Goal: Complete application form

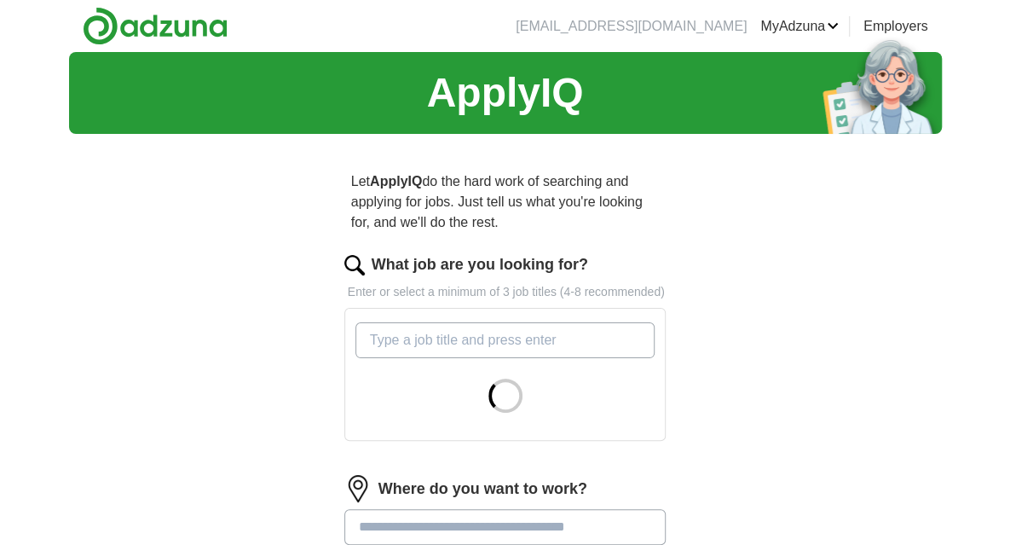
click at [521, 342] on input "What job are you looking for?" at bounding box center [506, 340] width 300 height 36
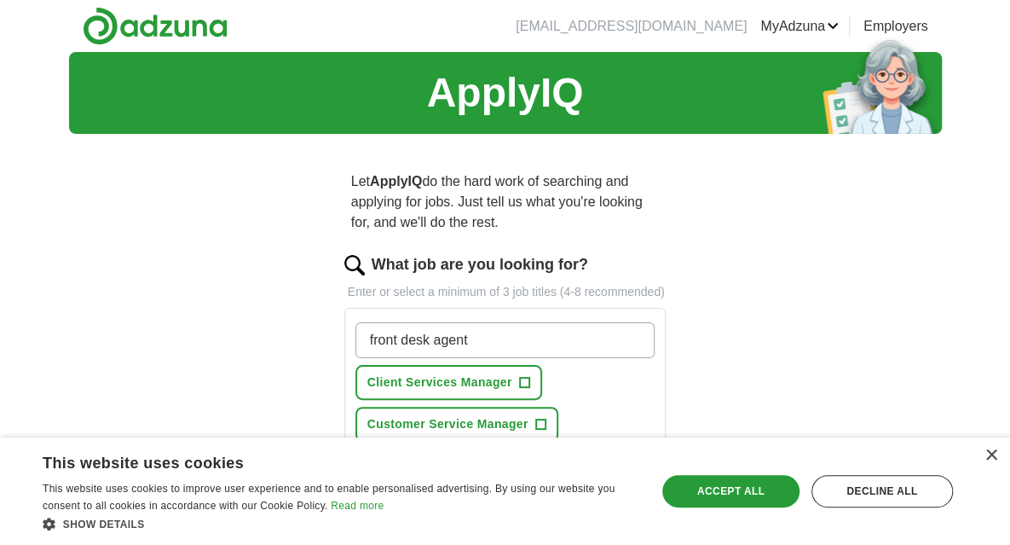
type input "front desk agent"
click at [734, 485] on div "Accept all" at bounding box center [730, 491] width 137 height 32
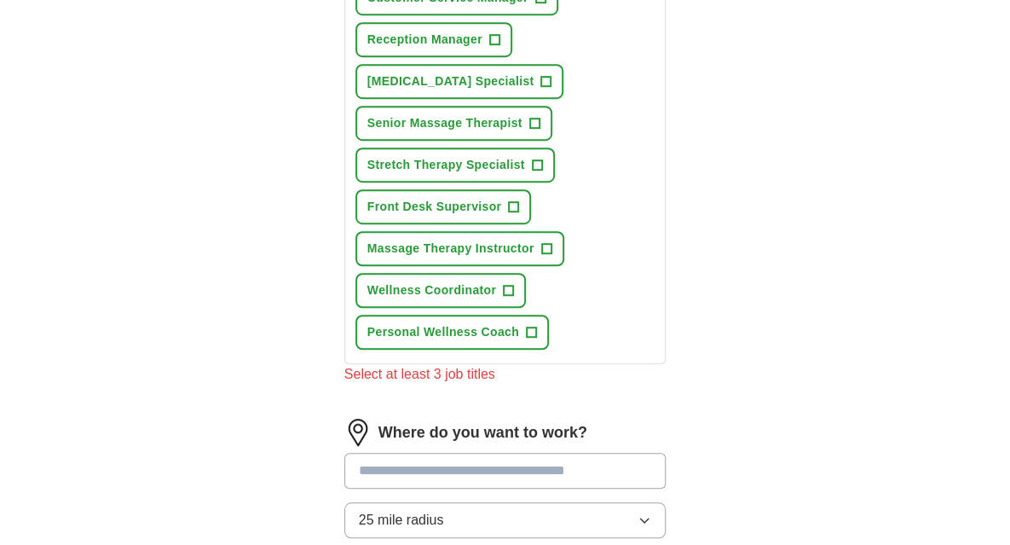
scroll to position [512, 0]
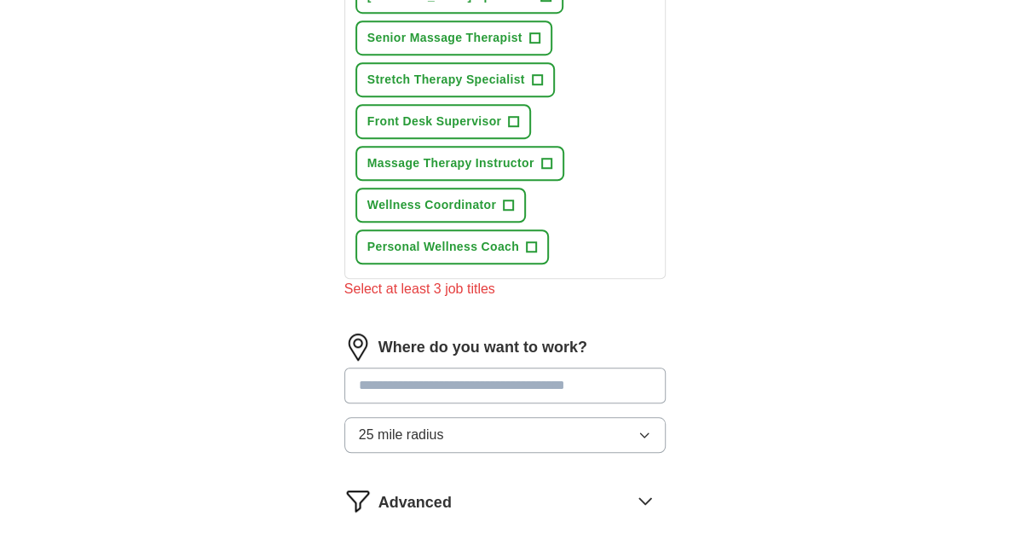
click at [648, 433] on icon "button" at bounding box center [645, 435] width 8 height 4
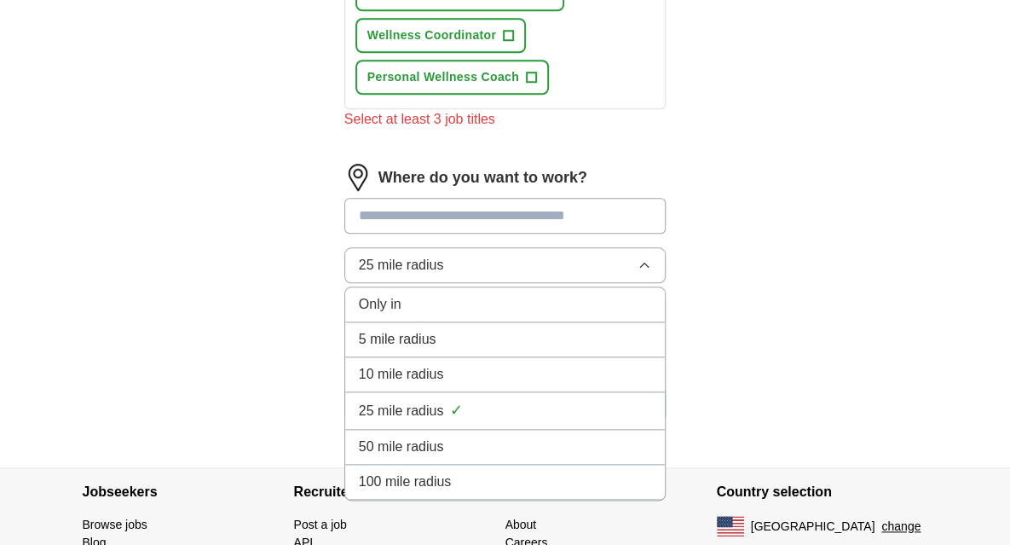
scroll to position [682, 0]
click at [411, 378] on span "10 mile radius" at bounding box center [401, 373] width 85 height 20
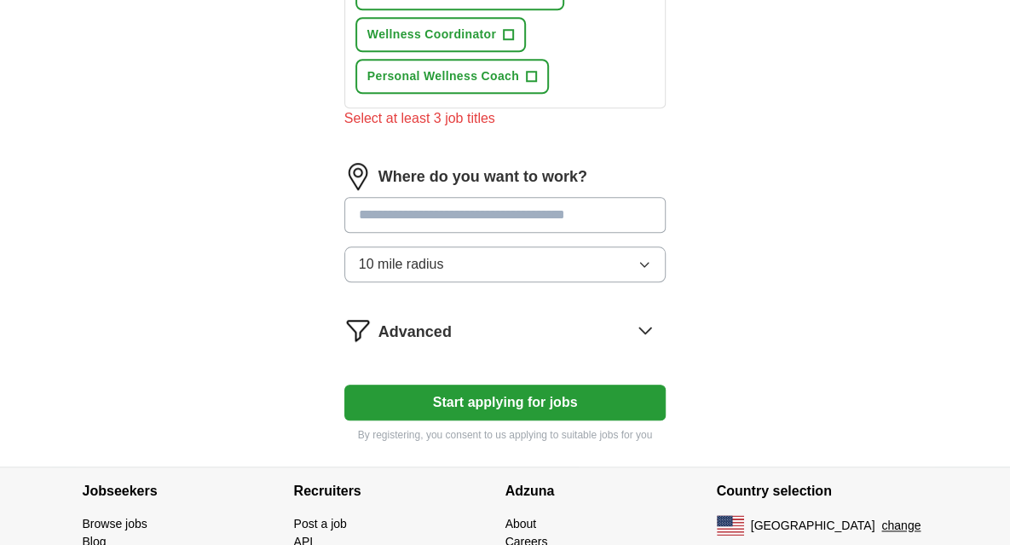
click at [585, 214] on input at bounding box center [505, 215] width 322 height 36
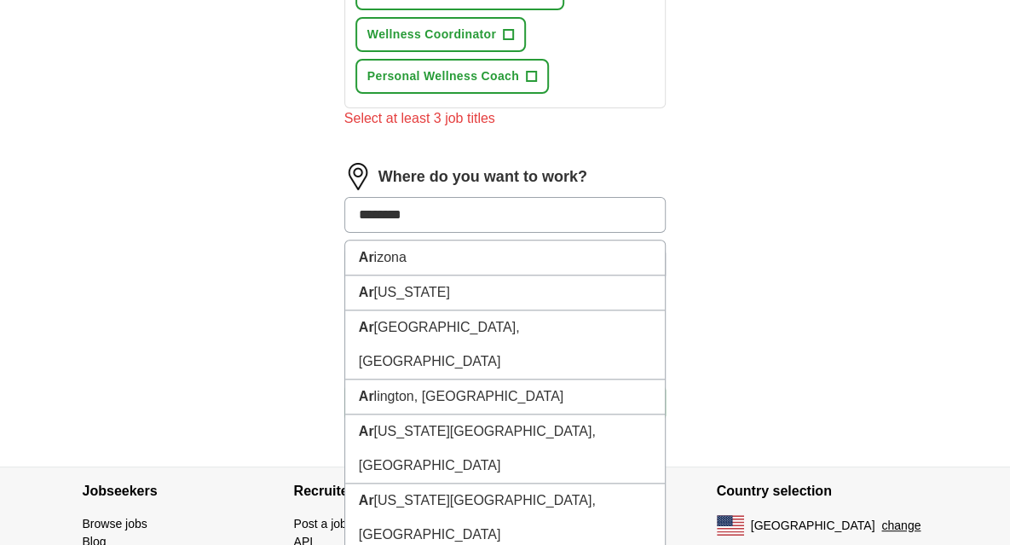
type input "*********"
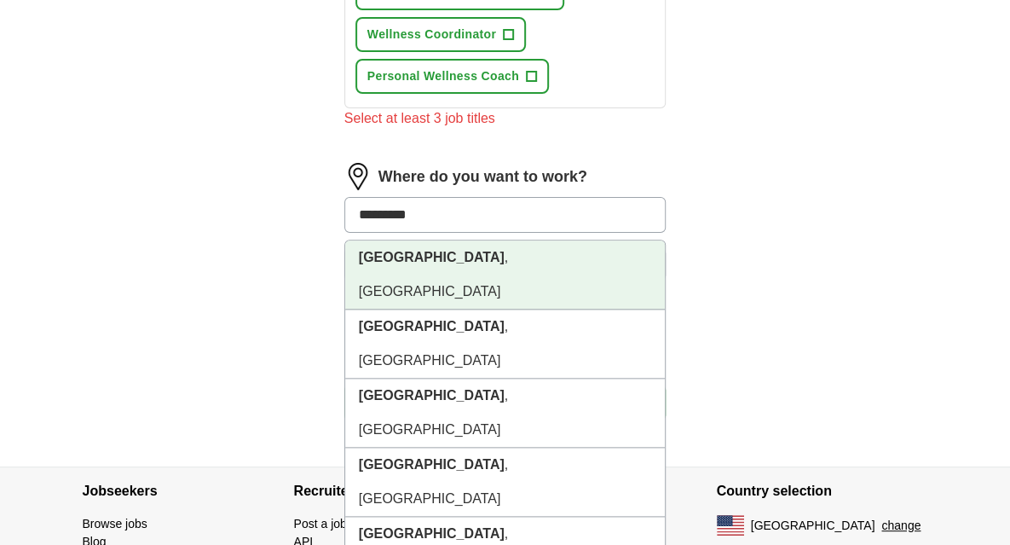
click at [477, 246] on li "[GEOGRAPHIC_DATA] , [GEOGRAPHIC_DATA]" at bounding box center [505, 274] width 321 height 69
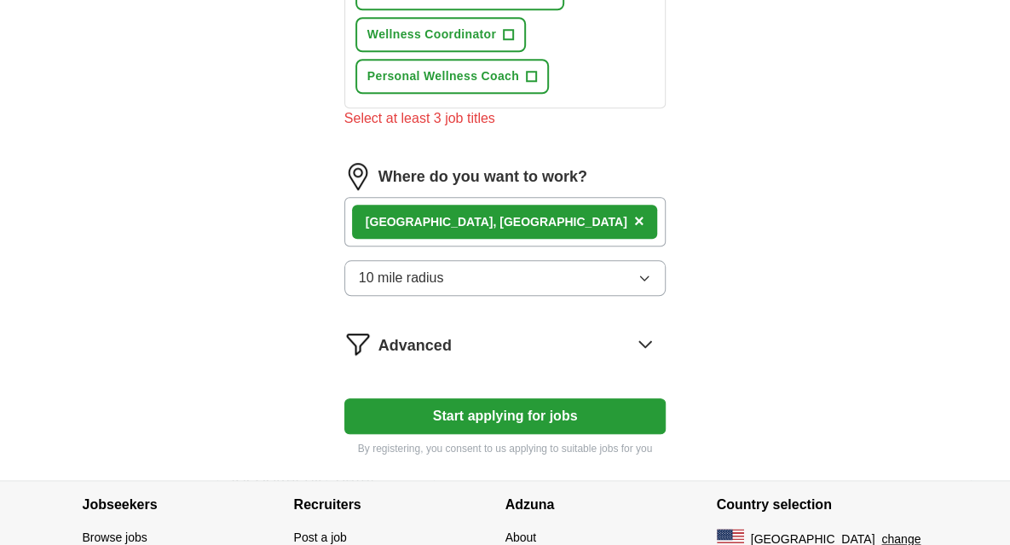
click at [550, 223] on div "[GEOGRAPHIC_DATA] , [GEOGRAPHIC_DATA] ×" at bounding box center [505, 221] width 322 height 49
click at [521, 217] on div "[GEOGRAPHIC_DATA] , [GEOGRAPHIC_DATA] ×" at bounding box center [505, 221] width 322 height 49
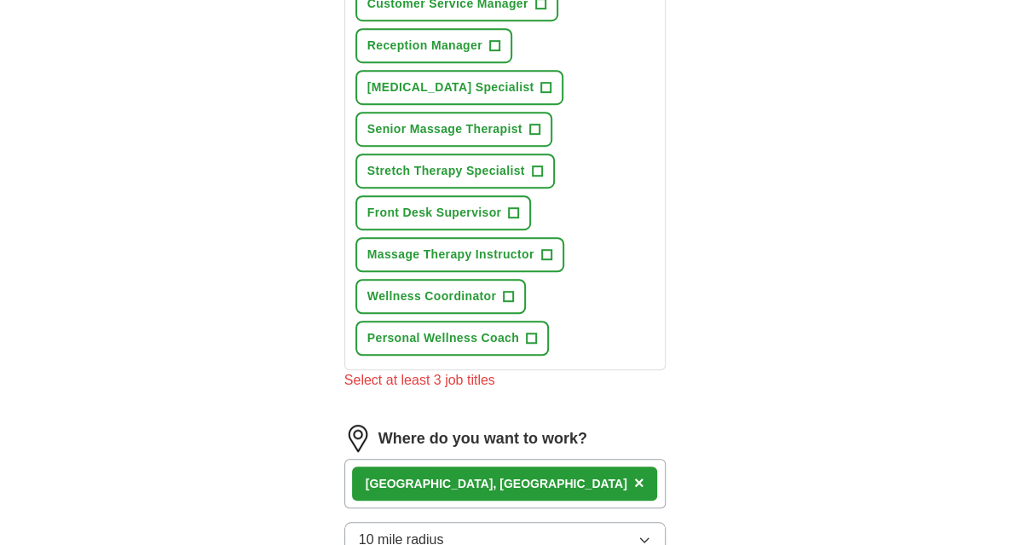
scroll to position [341, 0]
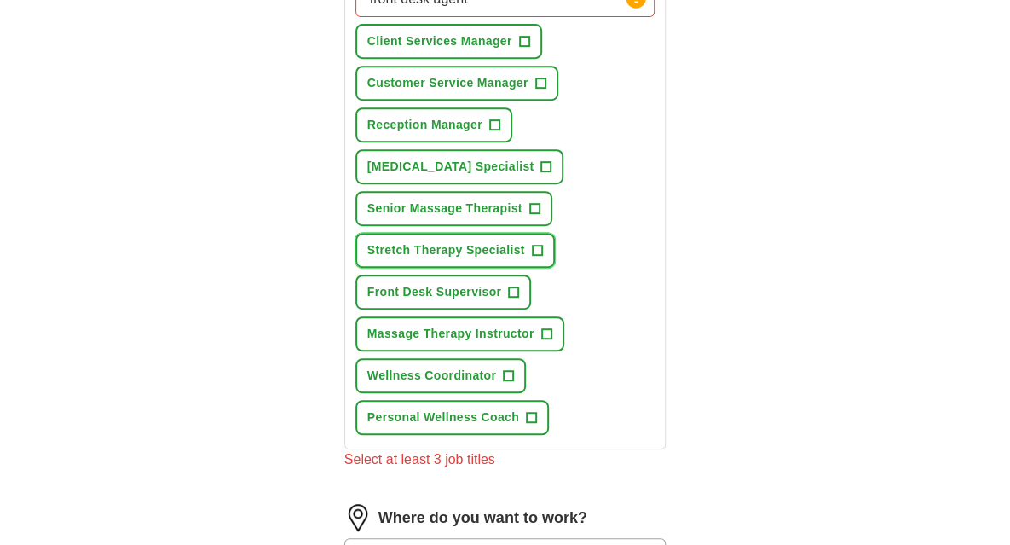
click at [541, 250] on span "+" at bounding box center [537, 251] width 10 height 14
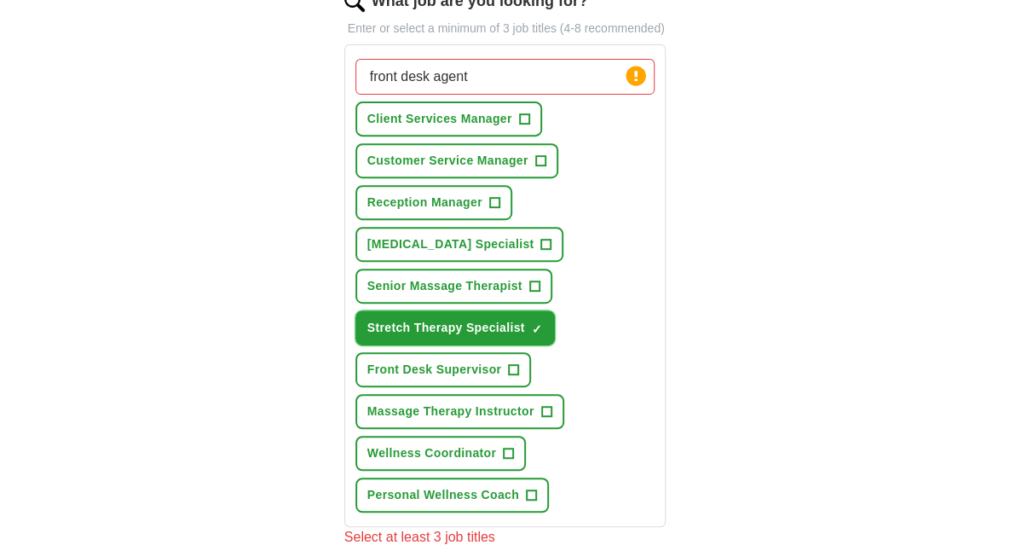
scroll to position [171, 0]
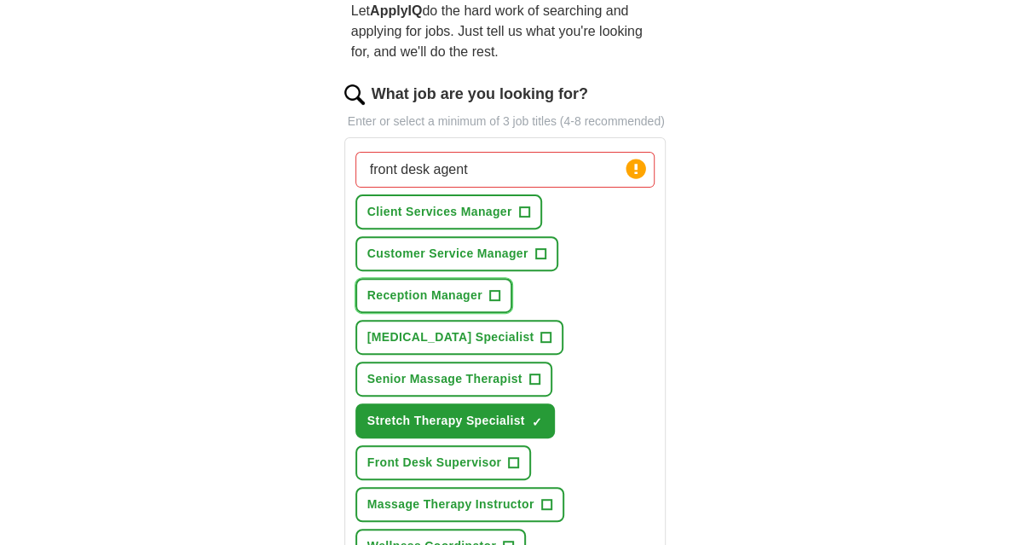
click at [495, 289] on span "+" at bounding box center [494, 296] width 10 height 14
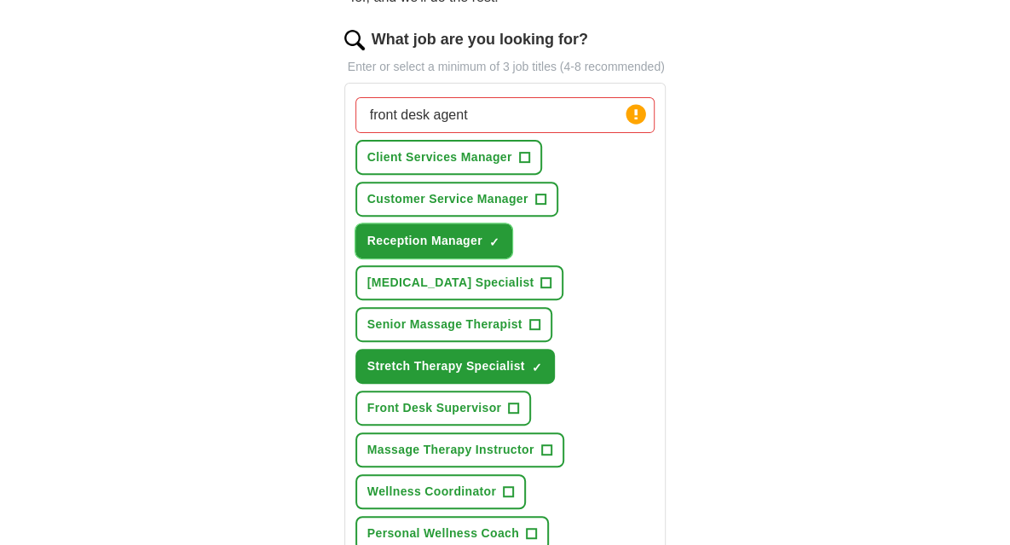
scroll to position [85, 0]
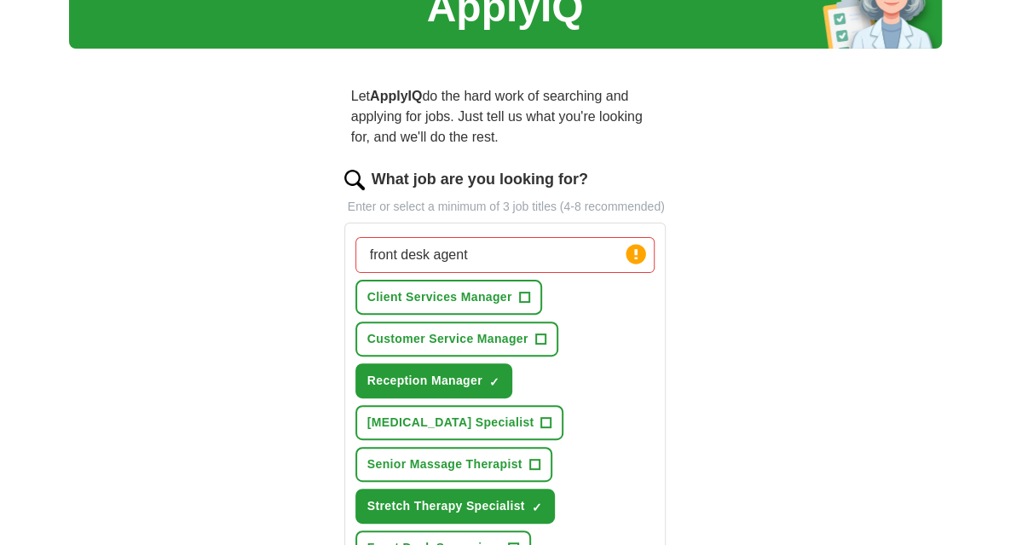
click at [476, 260] on input "front desk agent" at bounding box center [506, 255] width 300 height 36
type input "front desk"
click at [495, 384] on span "✓" at bounding box center [494, 382] width 10 height 14
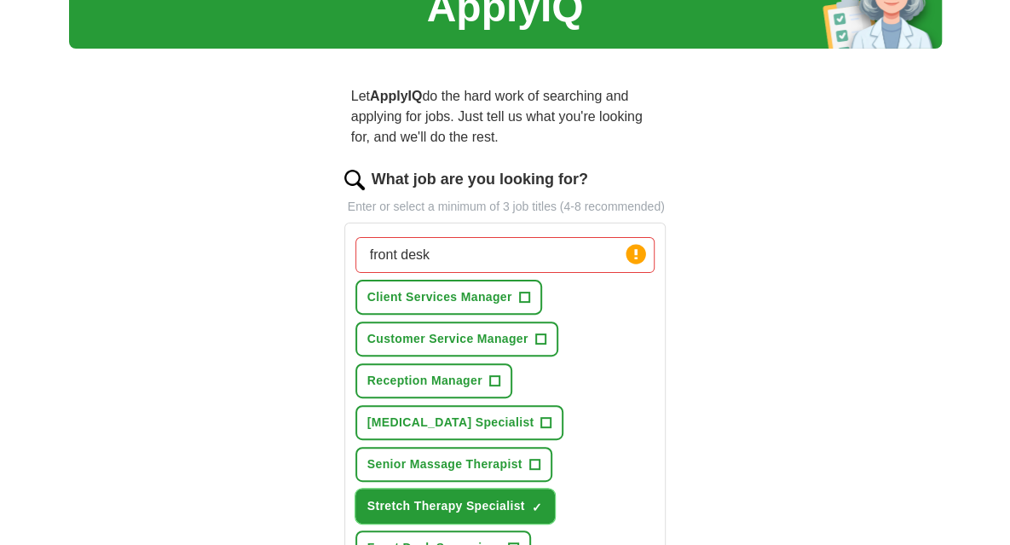
click at [537, 511] on span "✓" at bounding box center [537, 507] width 10 height 14
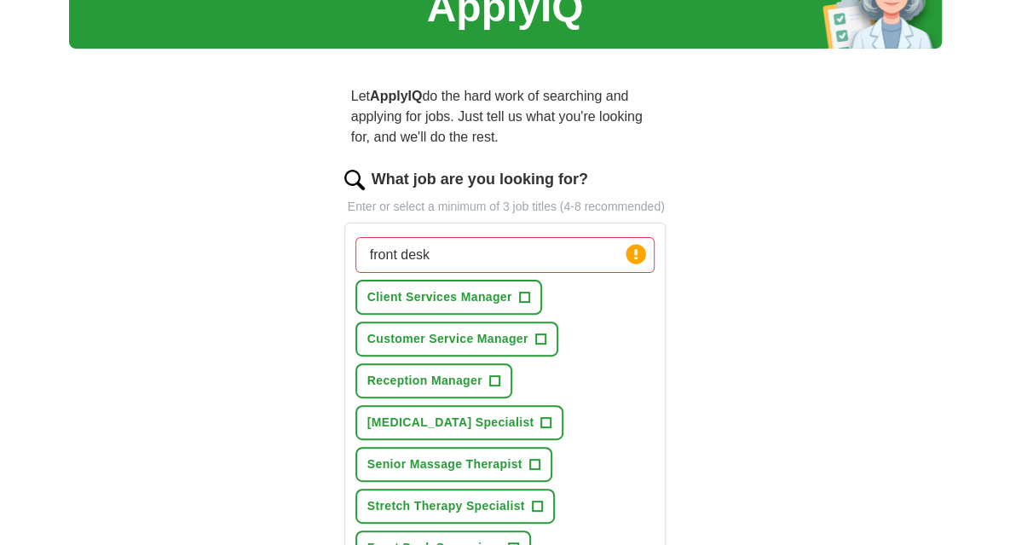
click at [433, 253] on input "front desk" at bounding box center [506, 255] width 300 height 36
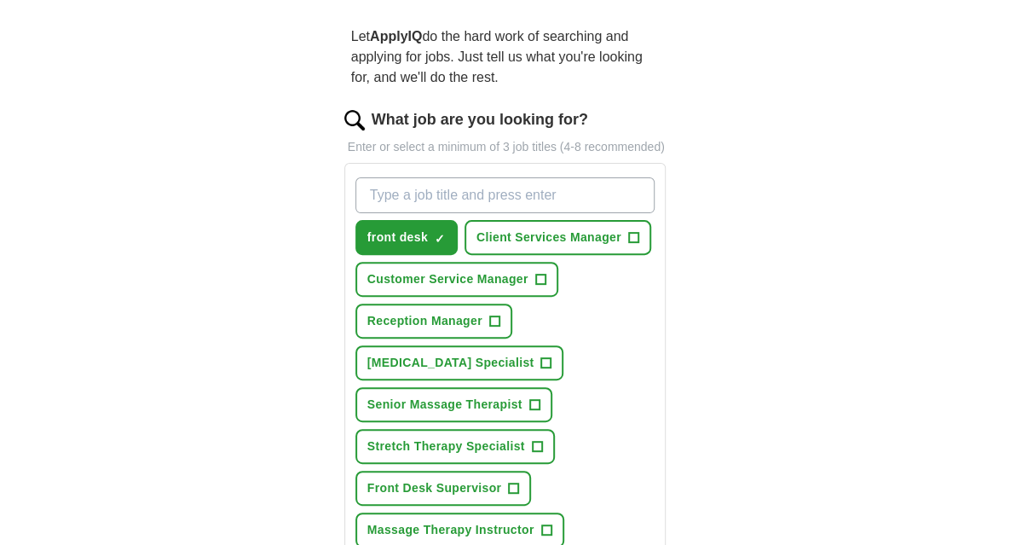
scroll to position [171, 0]
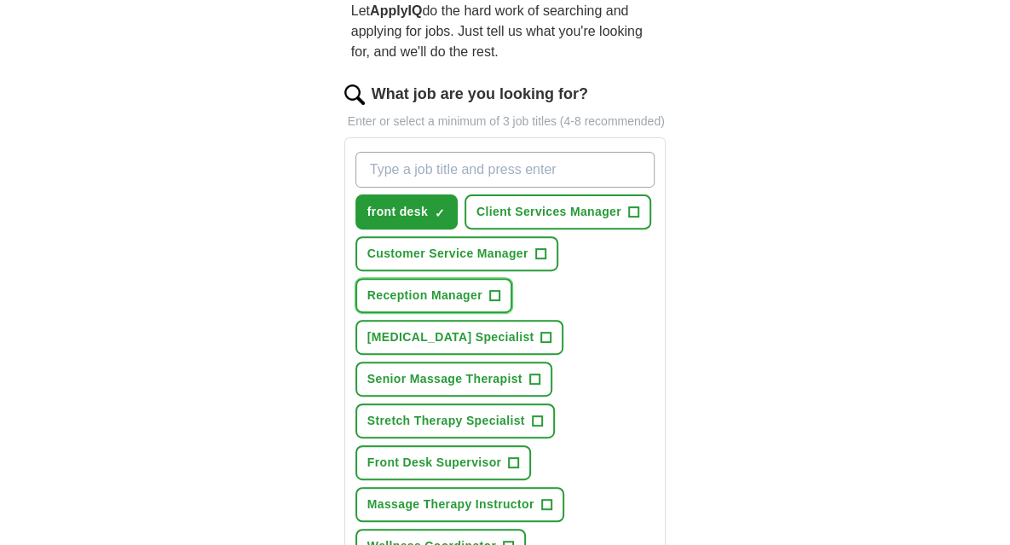
click at [495, 292] on span "+" at bounding box center [494, 296] width 10 height 14
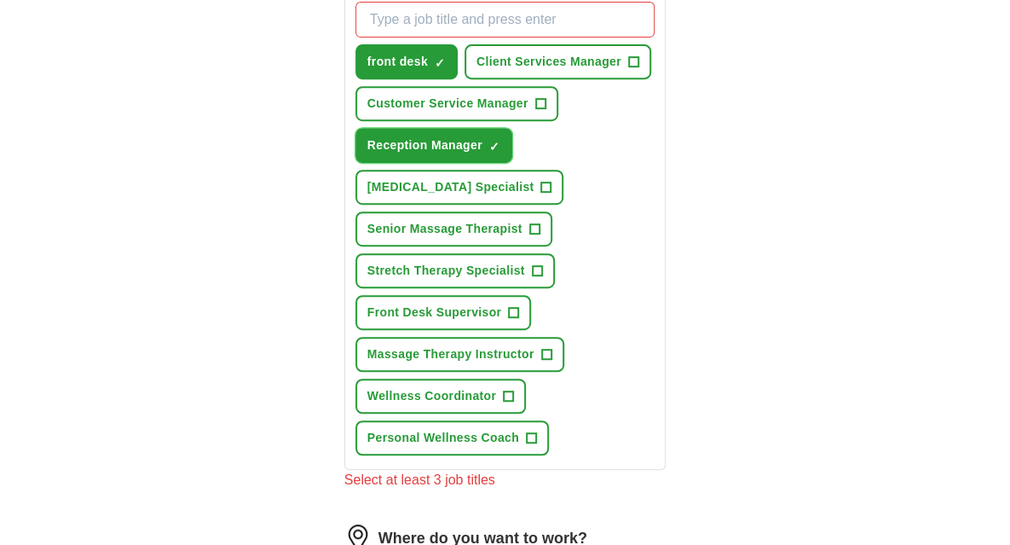
scroll to position [341, 0]
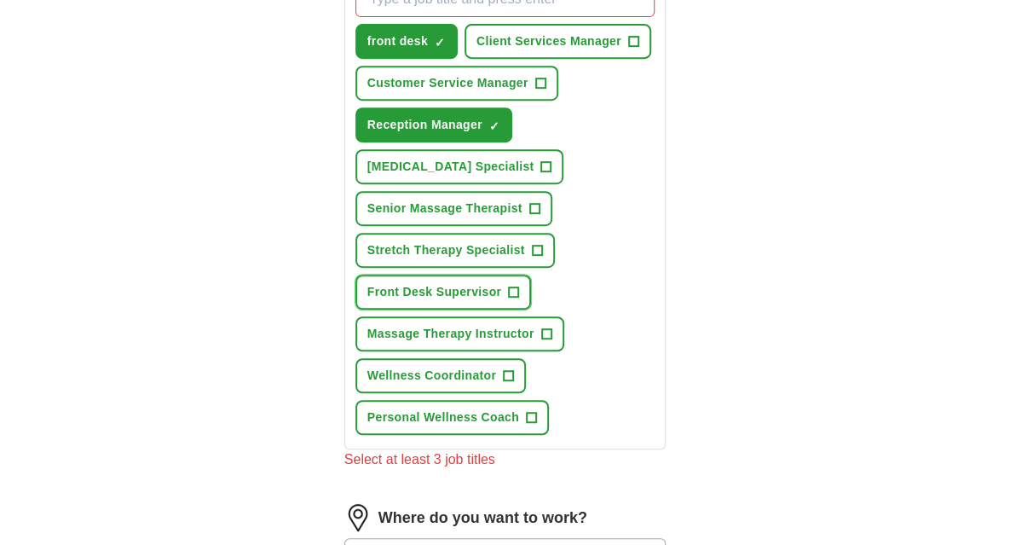
click at [521, 292] on button "Front Desk Supervisor +" at bounding box center [444, 292] width 176 height 35
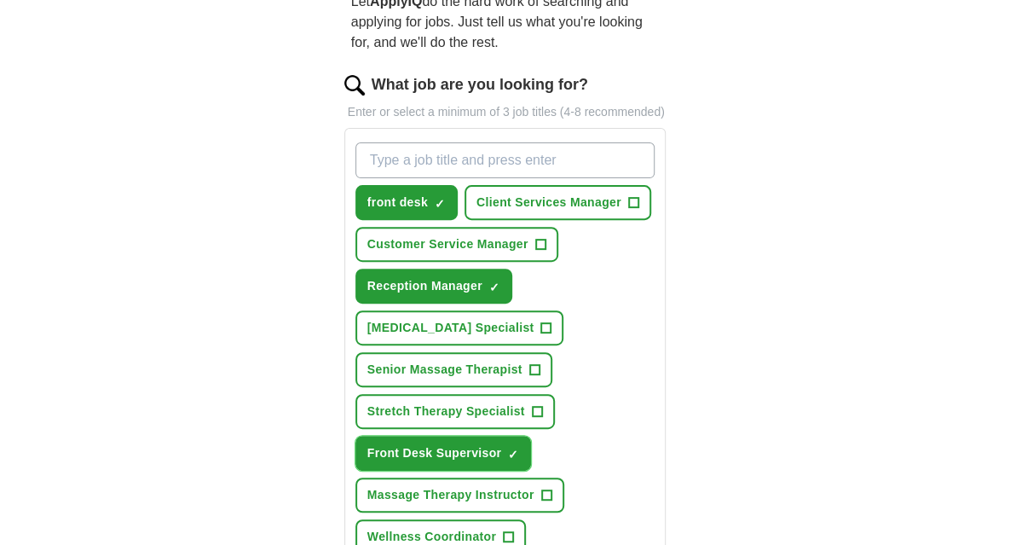
scroll to position [0, 0]
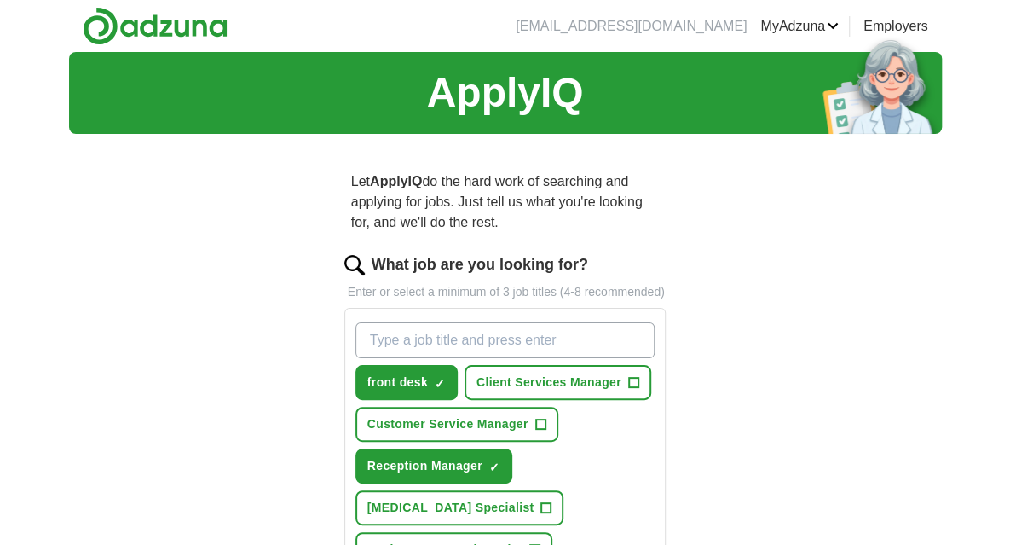
click at [413, 331] on input "What job are you looking for?" at bounding box center [506, 340] width 300 height 36
type input "f"
type input "reception"
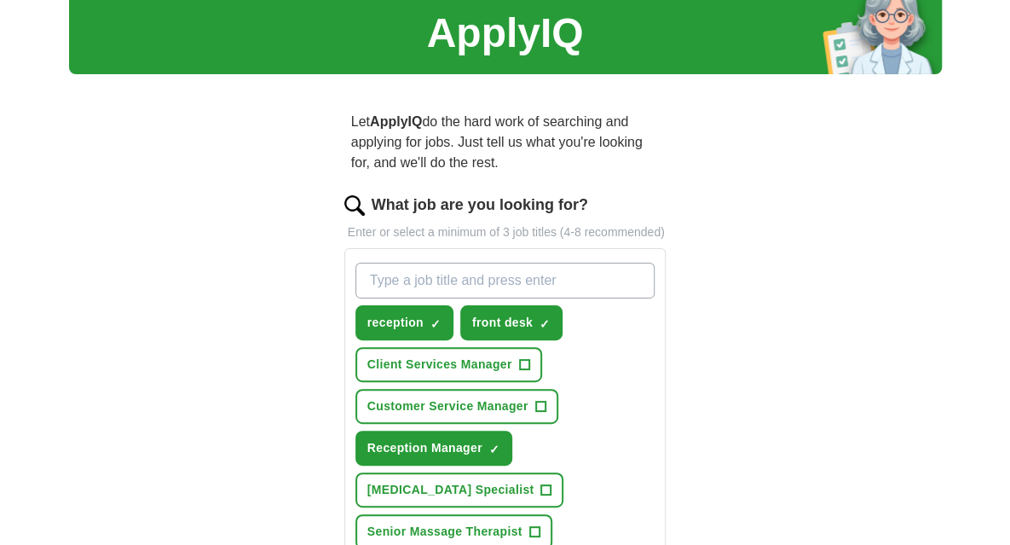
scroll to position [85, 0]
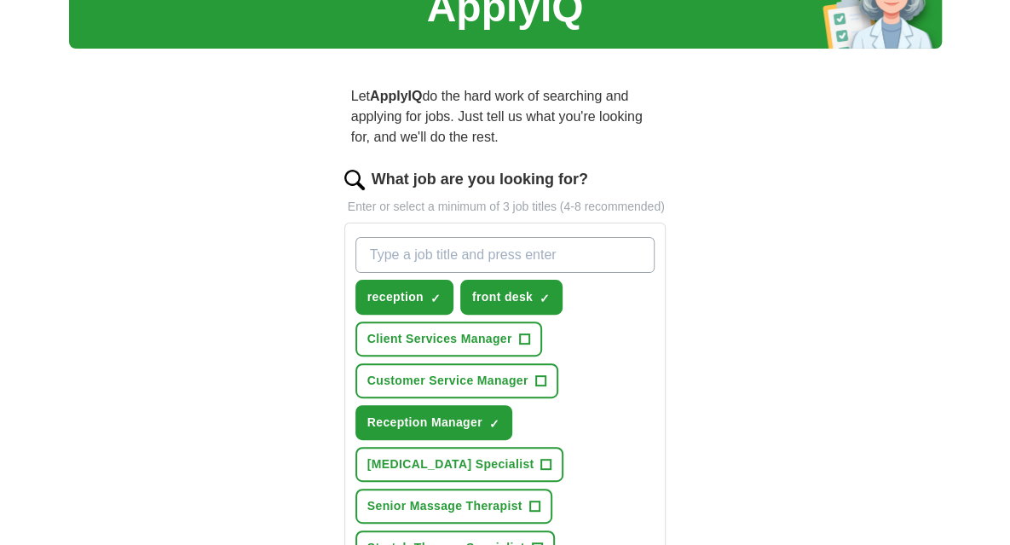
click at [464, 244] on input "What job are you looking for?" at bounding box center [506, 255] width 300 height 36
type input "front desk agent"
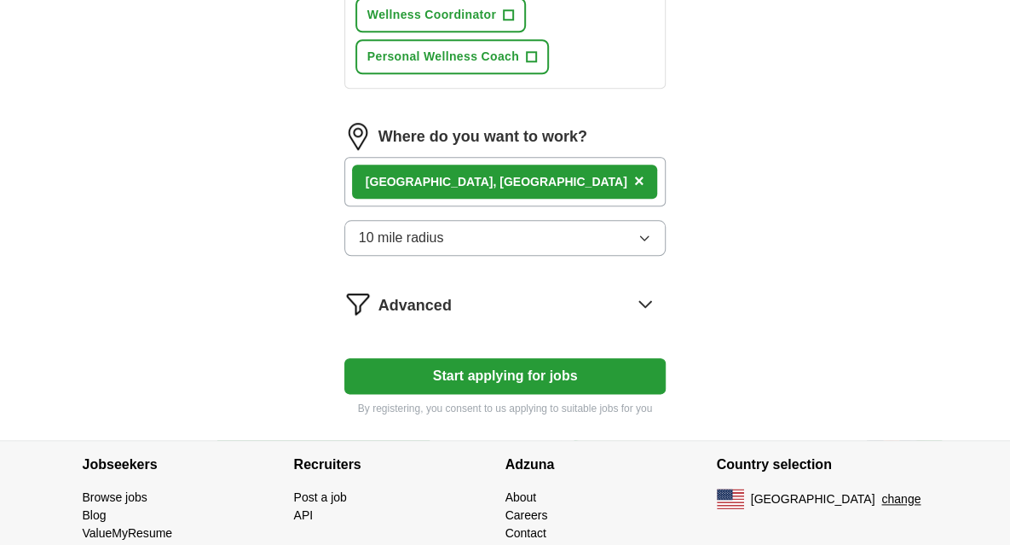
scroll to position [767, 0]
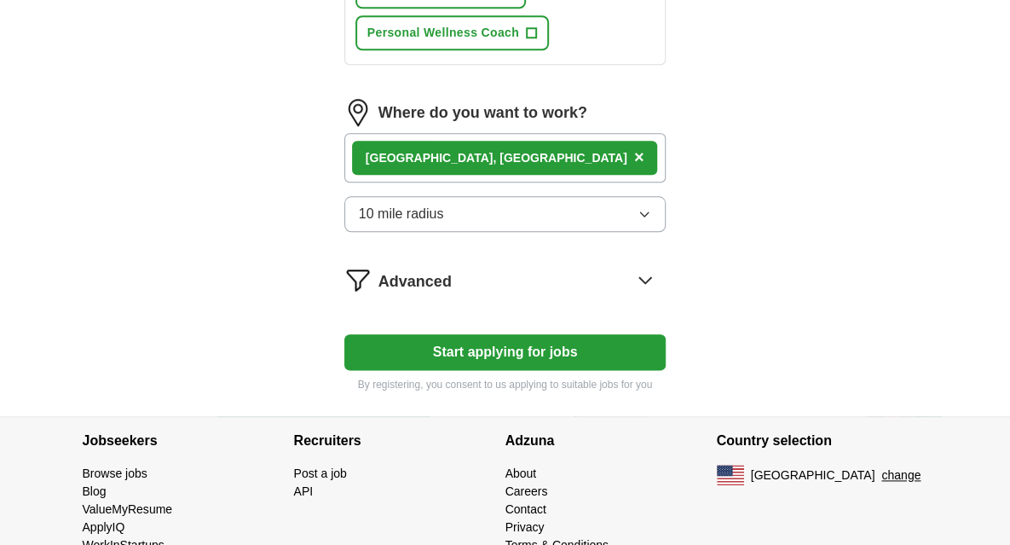
click at [605, 349] on button "Start applying for jobs" at bounding box center [505, 352] width 322 height 36
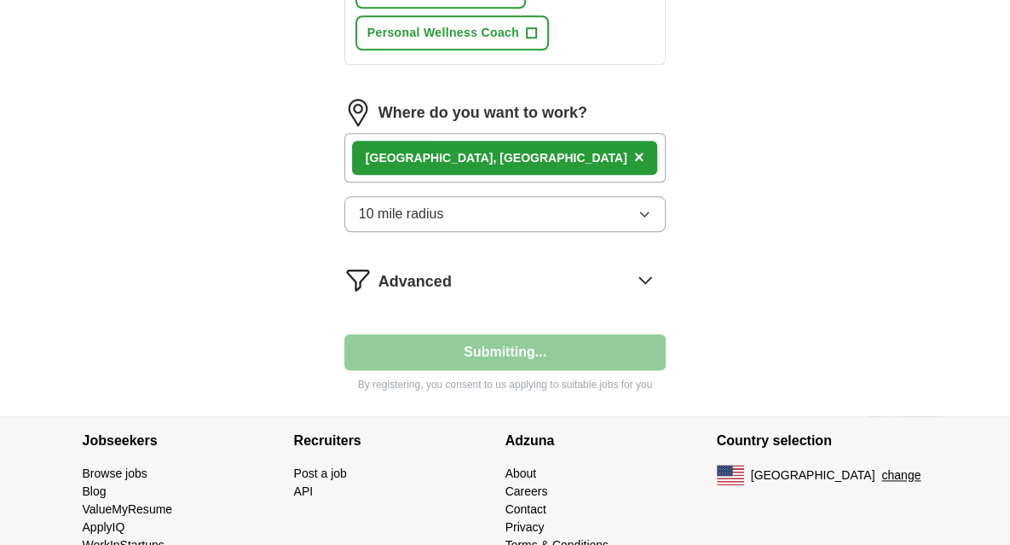
select select "**"
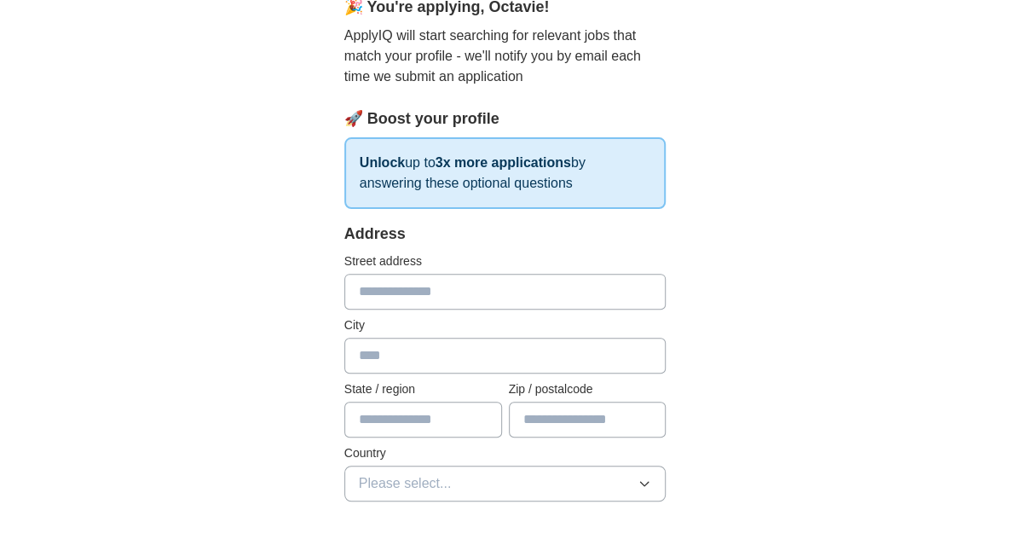
scroll to position [171, 0]
click at [458, 282] on input "text" at bounding box center [505, 290] width 322 height 36
type input "**********"
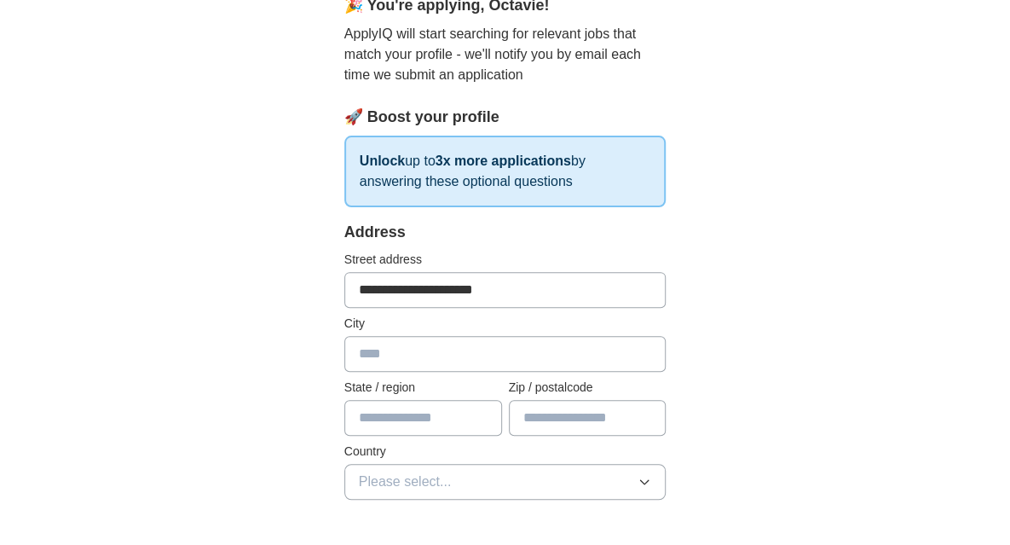
type input "*********"
type input "**"
type input "*****"
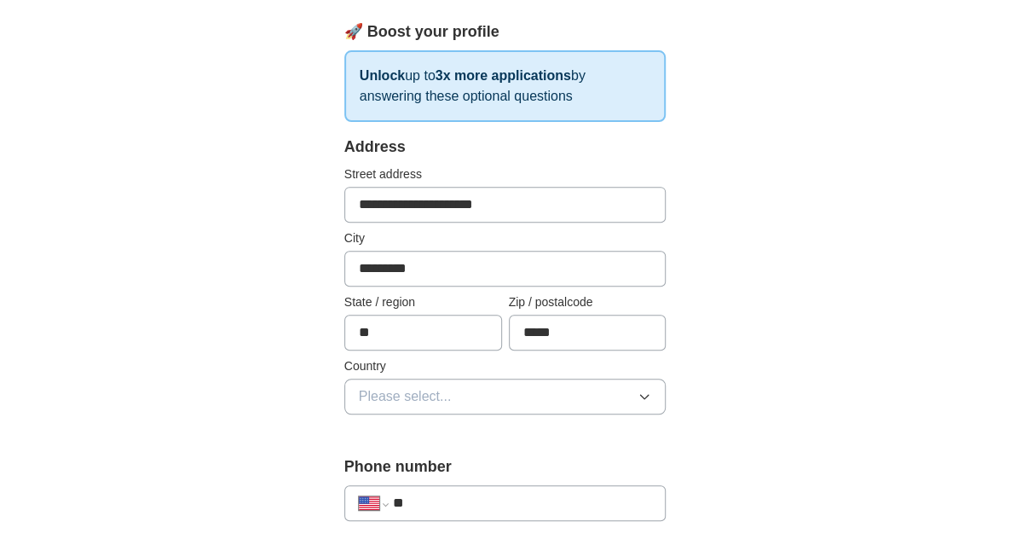
click at [587, 400] on button "Please select..." at bounding box center [505, 397] width 322 height 36
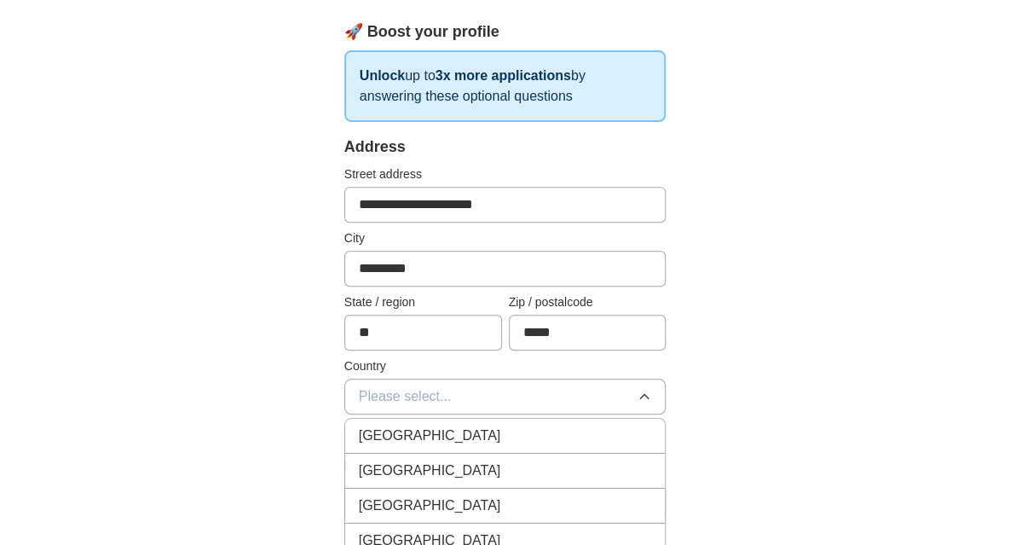
click at [467, 460] on div "[GEOGRAPHIC_DATA]" at bounding box center [505, 470] width 293 height 20
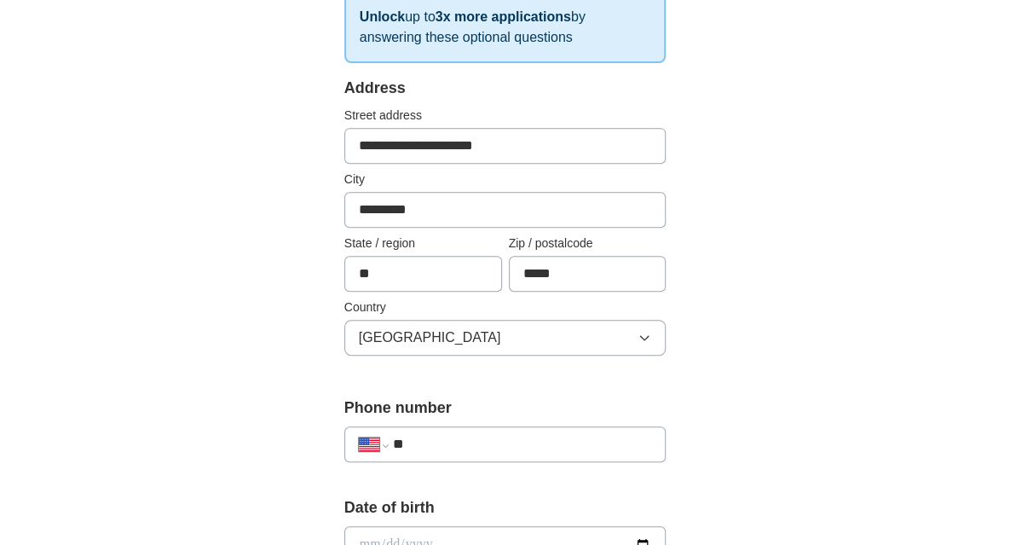
scroll to position [341, 0]
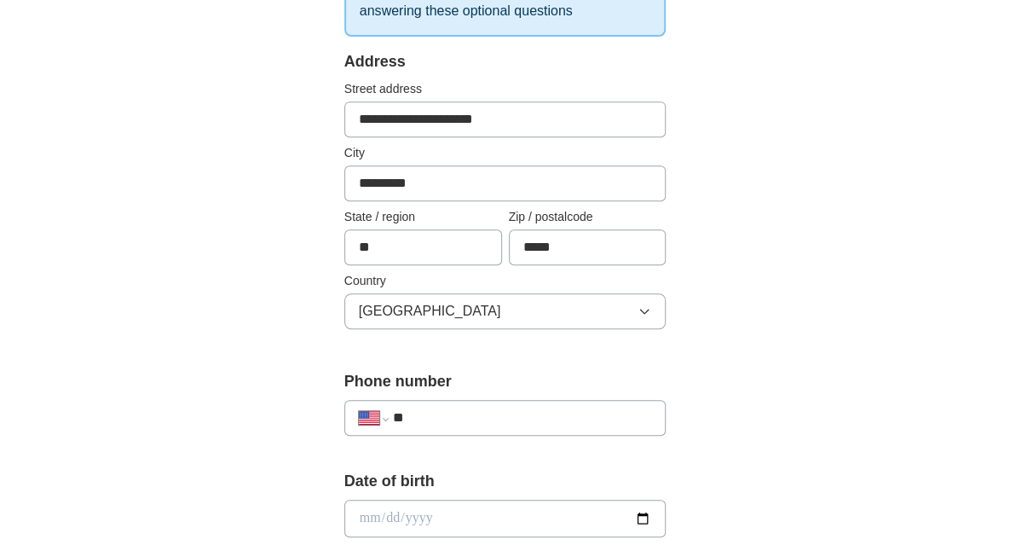
click at [530, 420] on input "**" at bounding box center [522, 418] width 259 height 20
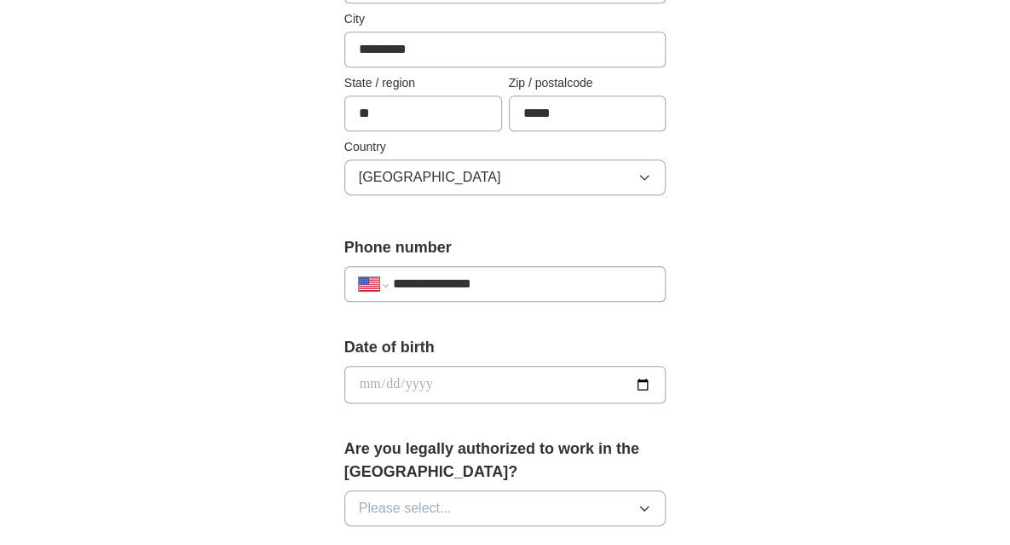
scroll to position [512, 0]
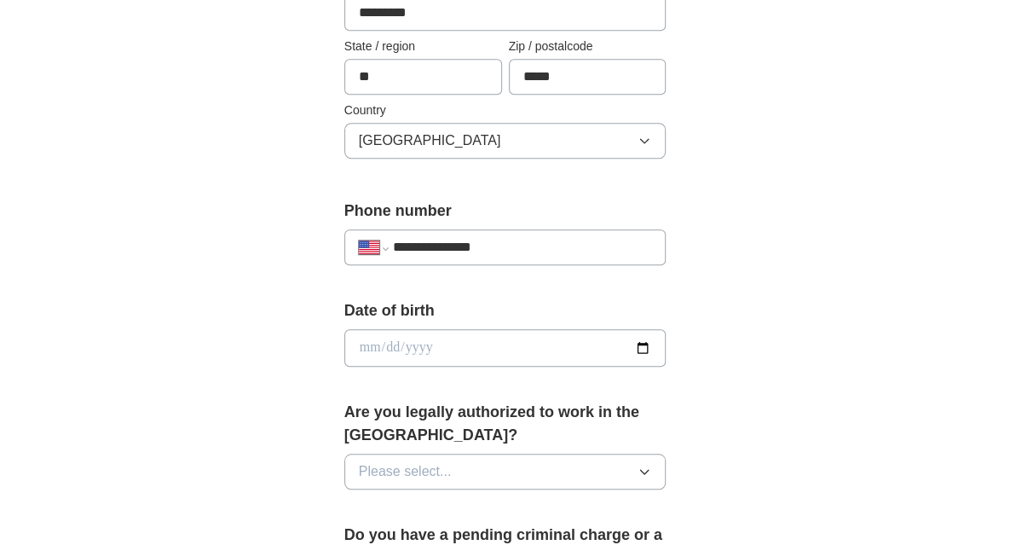
type input "**********"
click at [638, 341] on input "date" at bounding box center [505, 348] width 322 height 38
type input "**********"
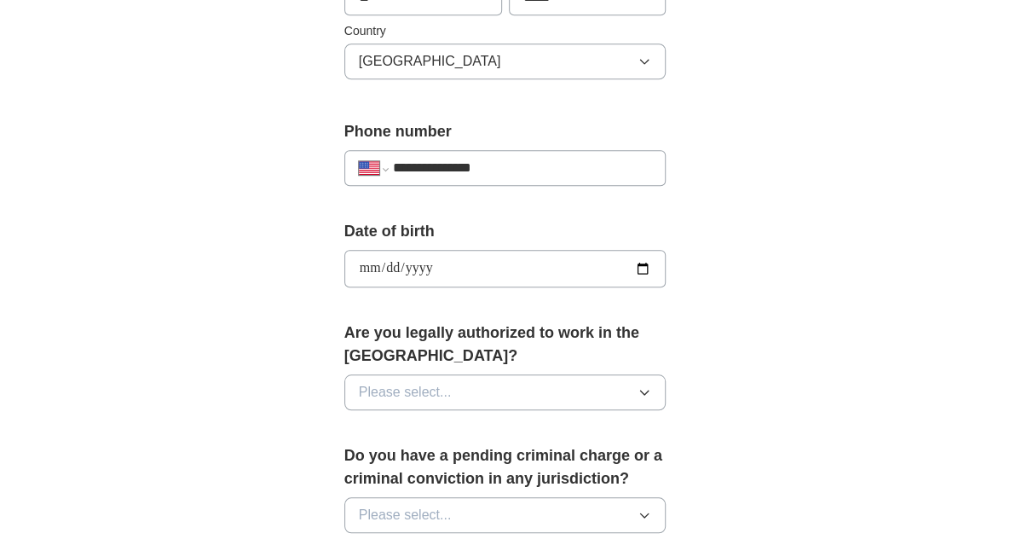
scroll to position [767, 0]
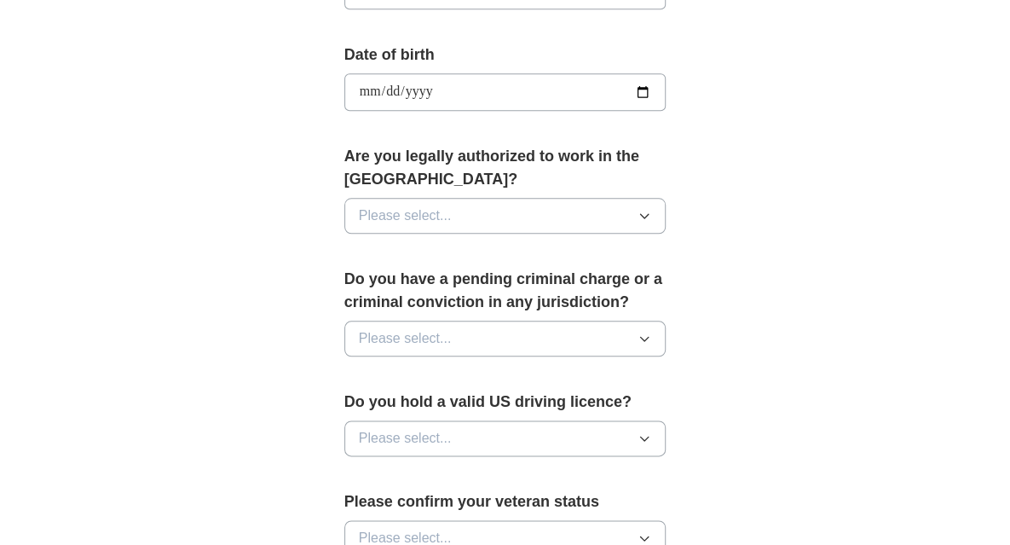
click at [551, 234] on div "Are you legally authorized to work in the [GEOGRAPHIC_DATA]? Please select..." at bounding box center [505, 196] width 322 height 102
click at [556, 210] on button "Please select..." at bounding box center [505, 216] width 322 height 36
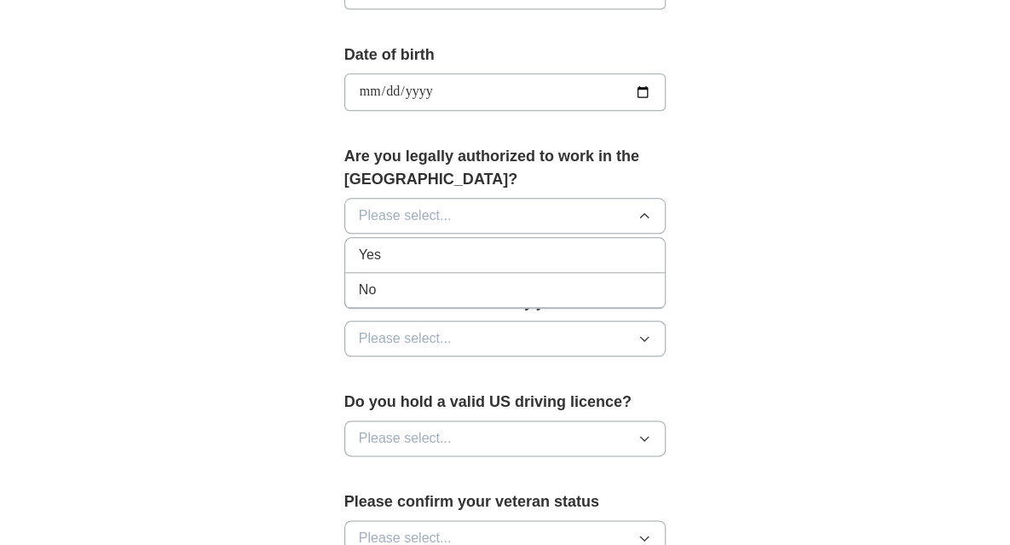
click at [505, 248] on div "Yes" at bounding box center [505, 255] width 293 height 20
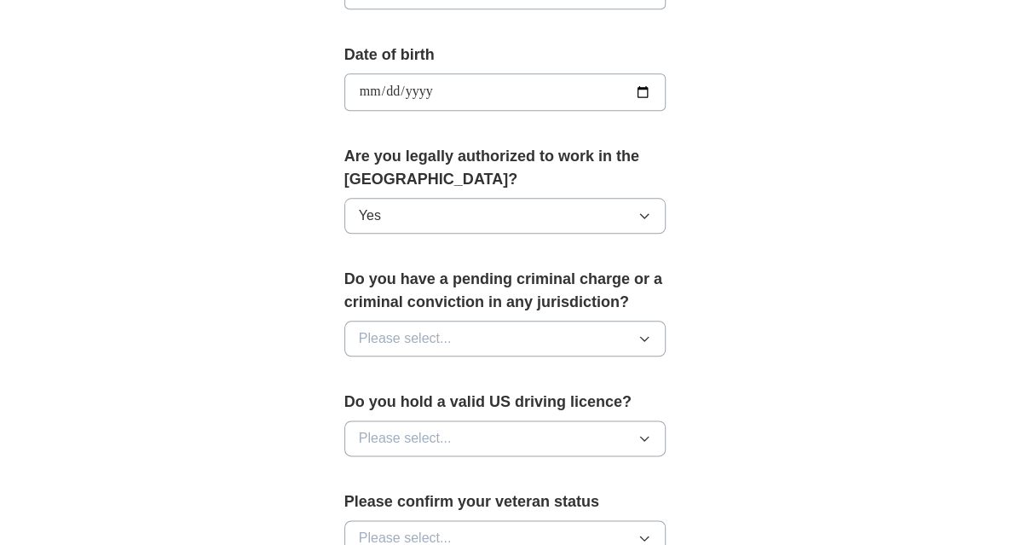
click at [645, 332] on icon "button" at bounding box center [645, 339] width 14 height 14
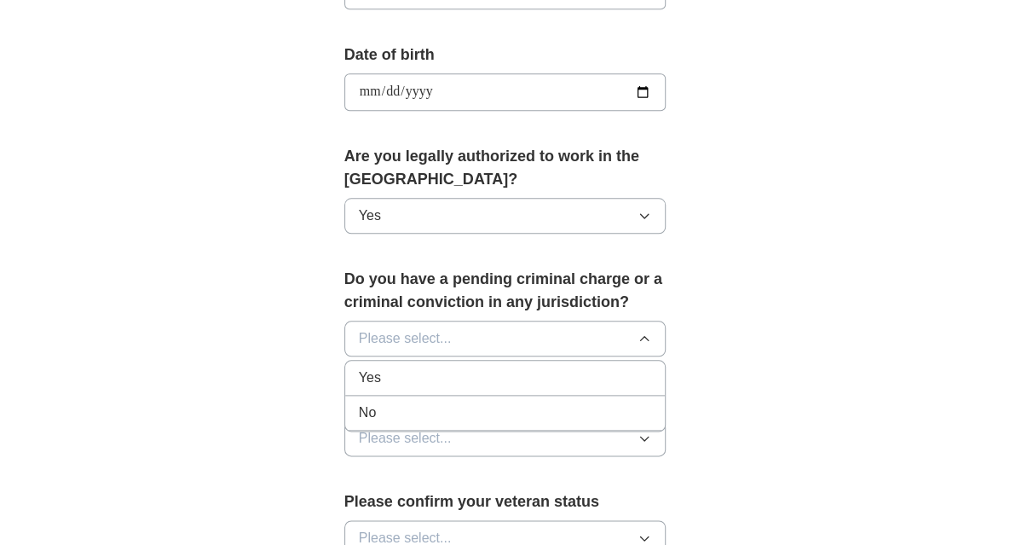
click at [557, 402] on div "No" at bounding box center [505, 412] width 293 height 20
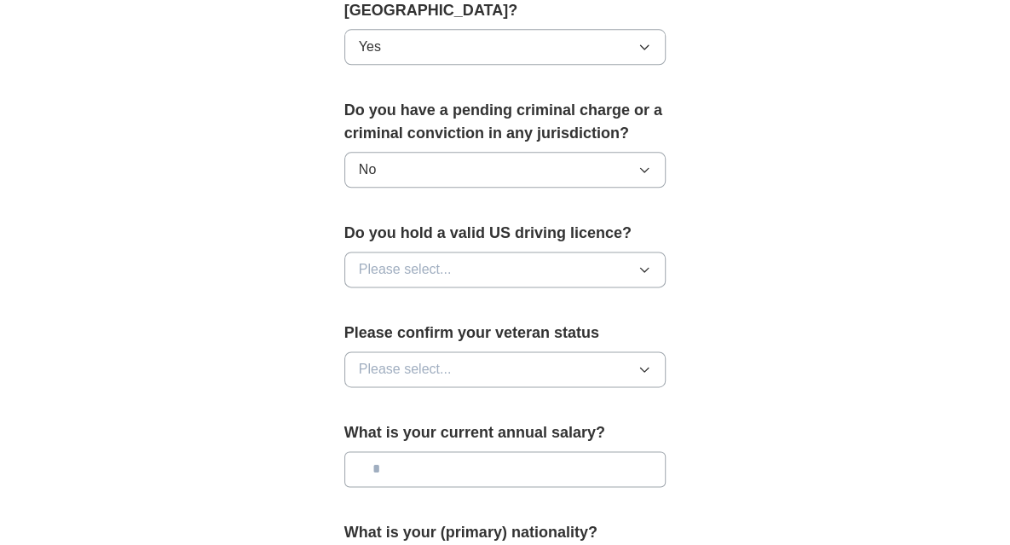
scroll to position [938, 0]
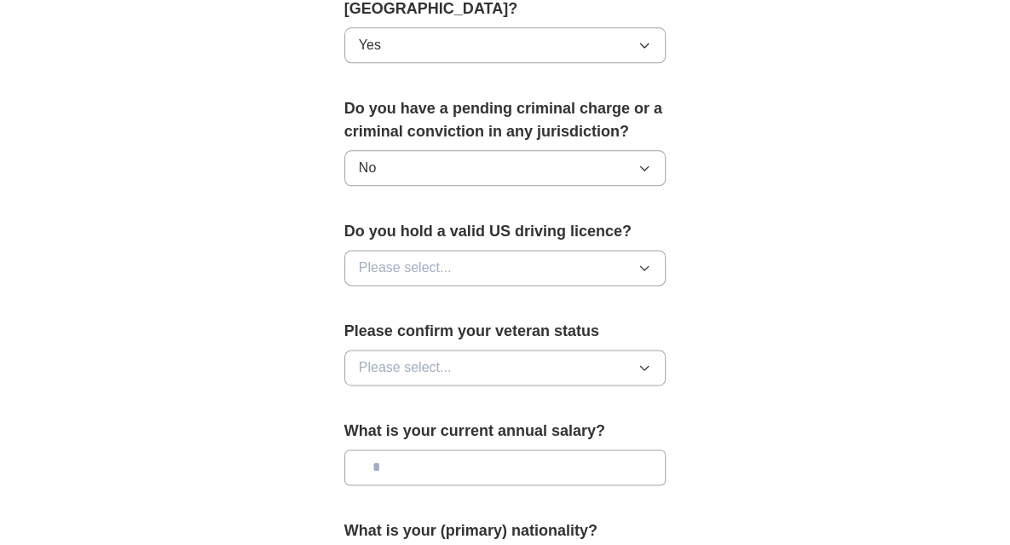
click at [616, 265] on button "Please select..." at bounding box center [505, 268] width 322 height 36
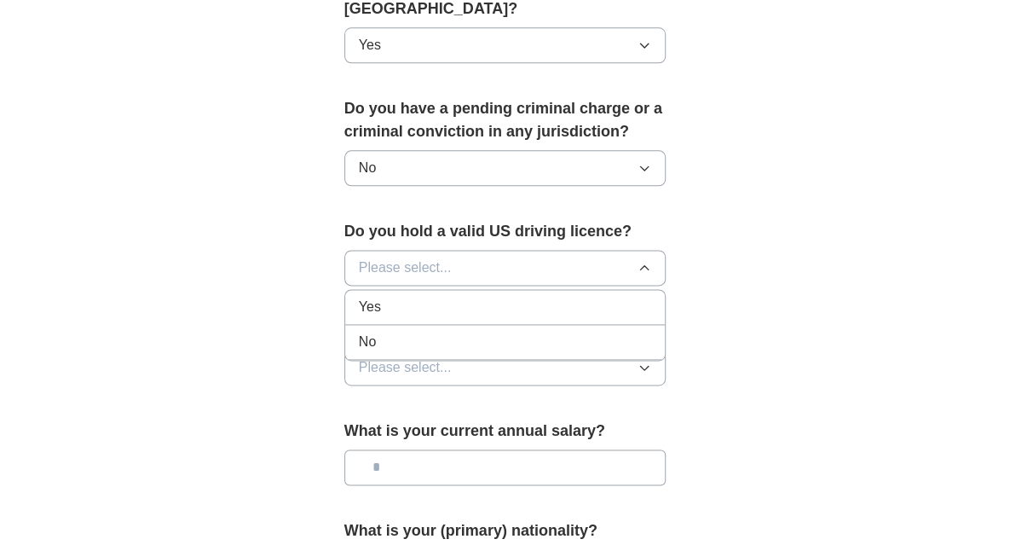
click at [555, 325] on li "No" at bounding box center [505, 342] width 321 height 35
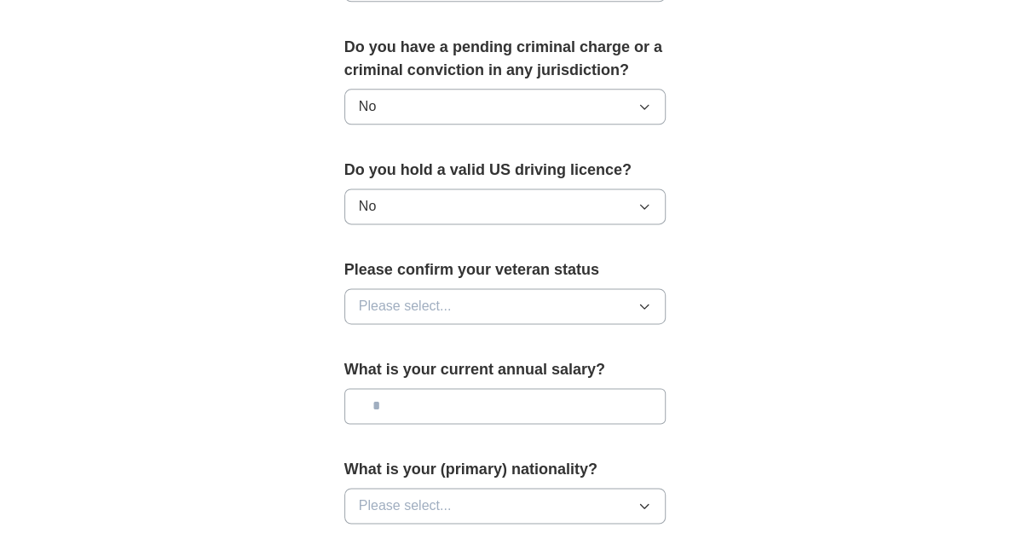
scroll to position [1023, 0]
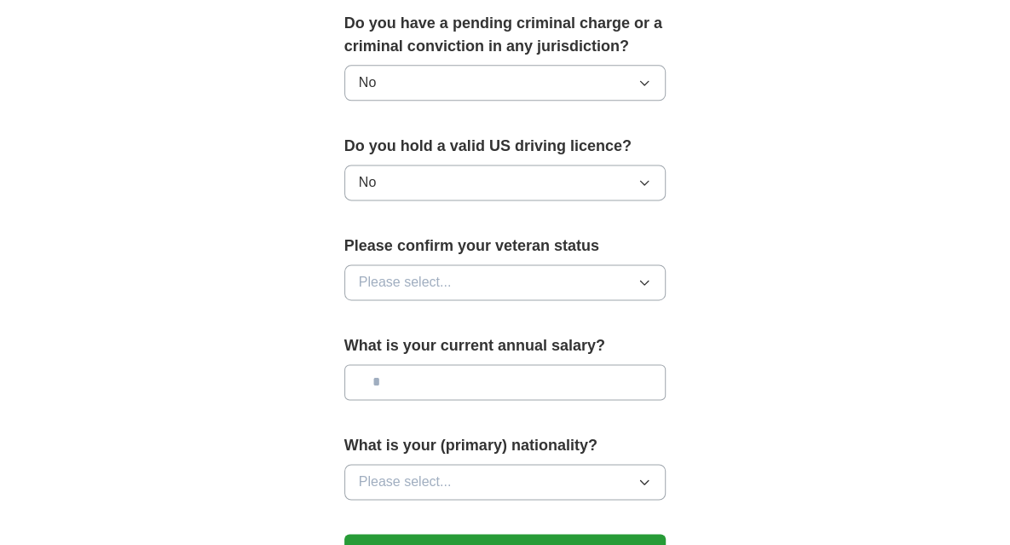
click at [612, 277] on button "Please select..." at bounding box center [505, 282] width 322 height 36
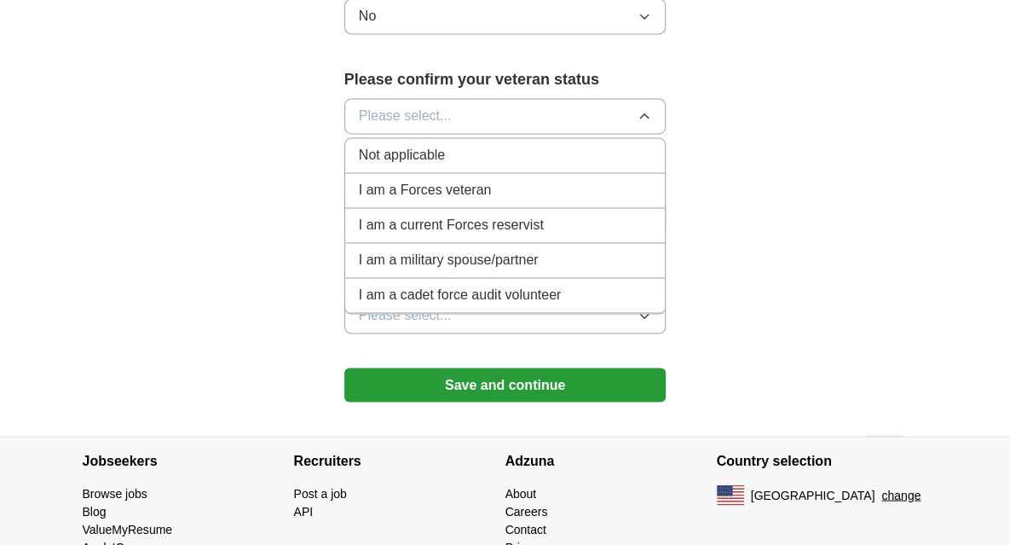
scroll to position [1194, 0]
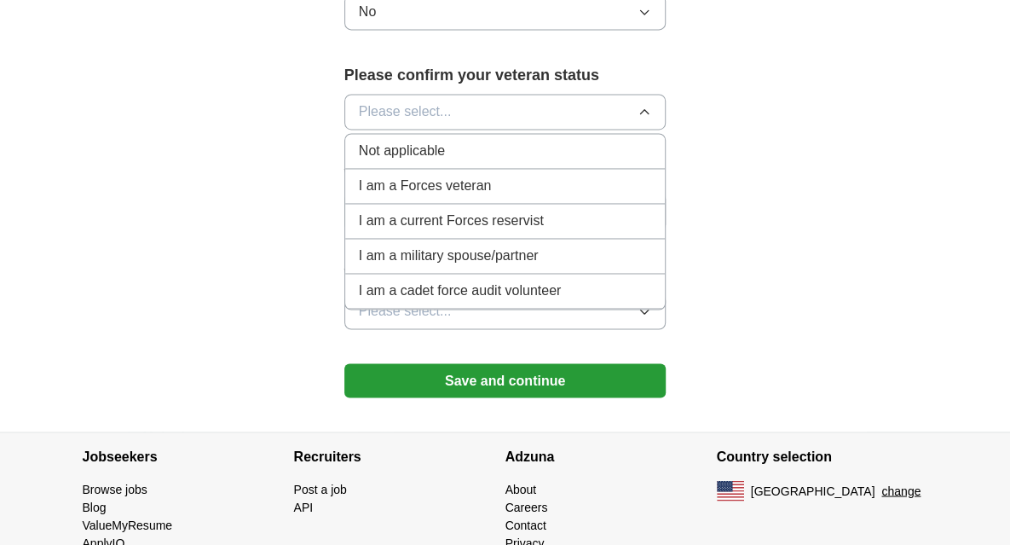
click at [496, 148] on div "Not applicable" at bounding box center [505, 151] width 293 height 20
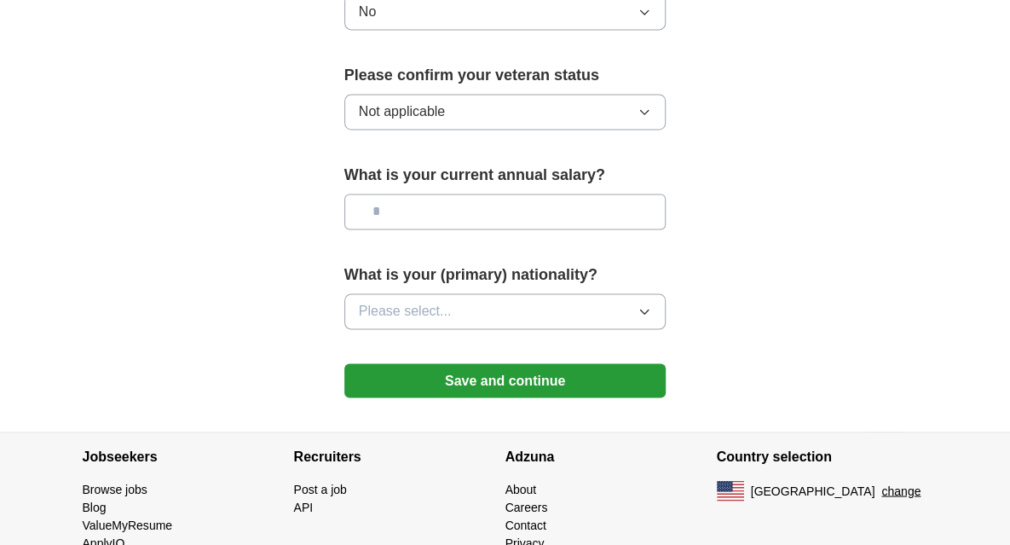
click at [583, 206] on input "text" at bounding box center [505, 212] width 322 height 36
click at [614, 293] on button "Please select..." at bounding box center [505, 311] width 322 height 36
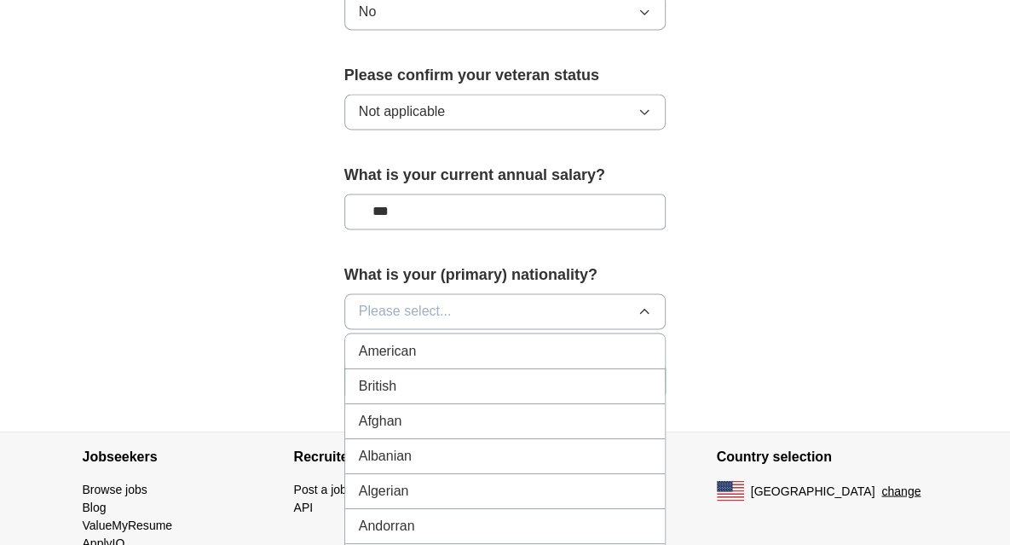
click at [561, 340] on div "American" at bounding box center [505, 350] width 293 height 20
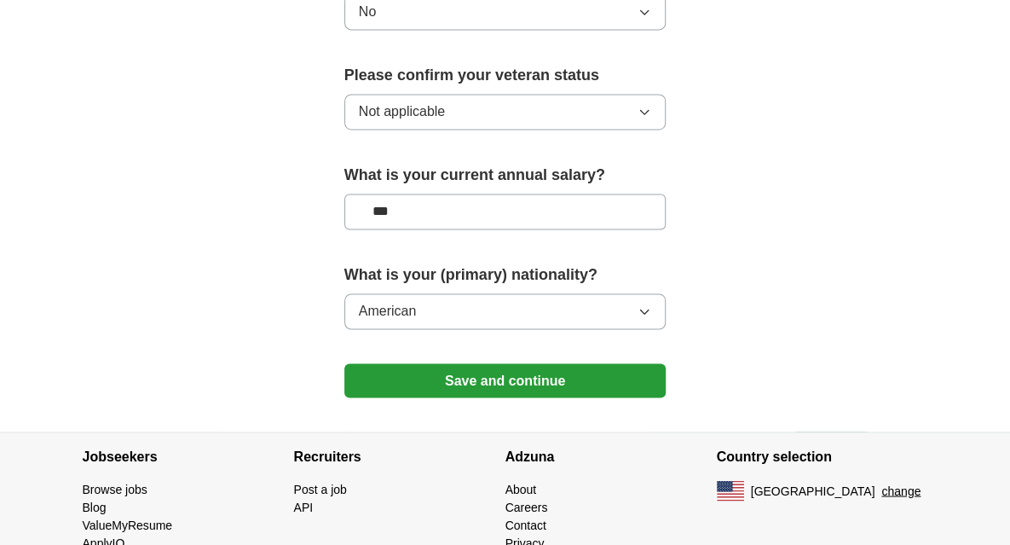
click at [561, 211] on input "***" at bounding box center [505, 212] width 322 height 36
type input "**"
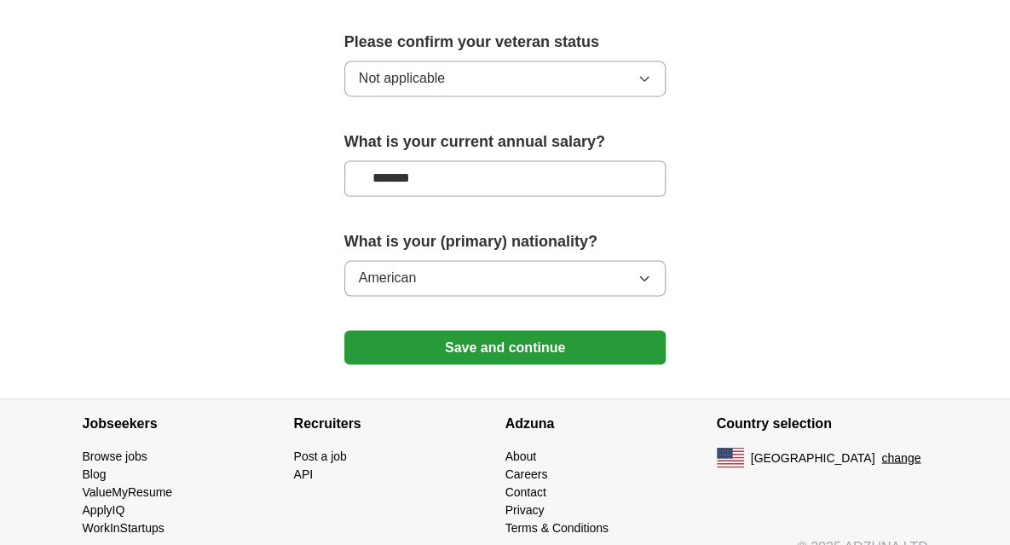
scroll to position [1245, 0]
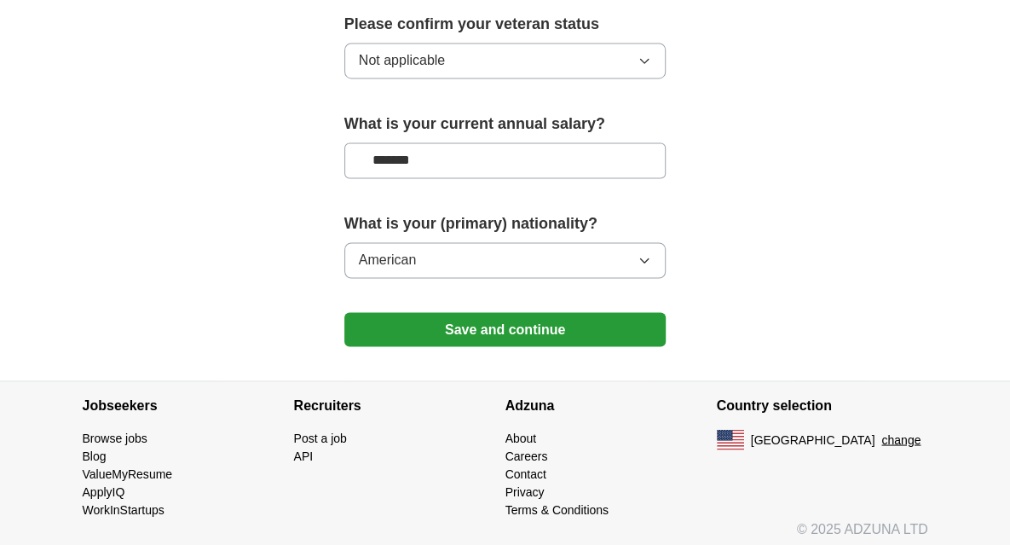
type input "*******"
click at [609, 321] on button "Save and continue" at bounding box center [505, 329] width 322 height 34
